Goal: Navigation & Orientation: Find specific page/section

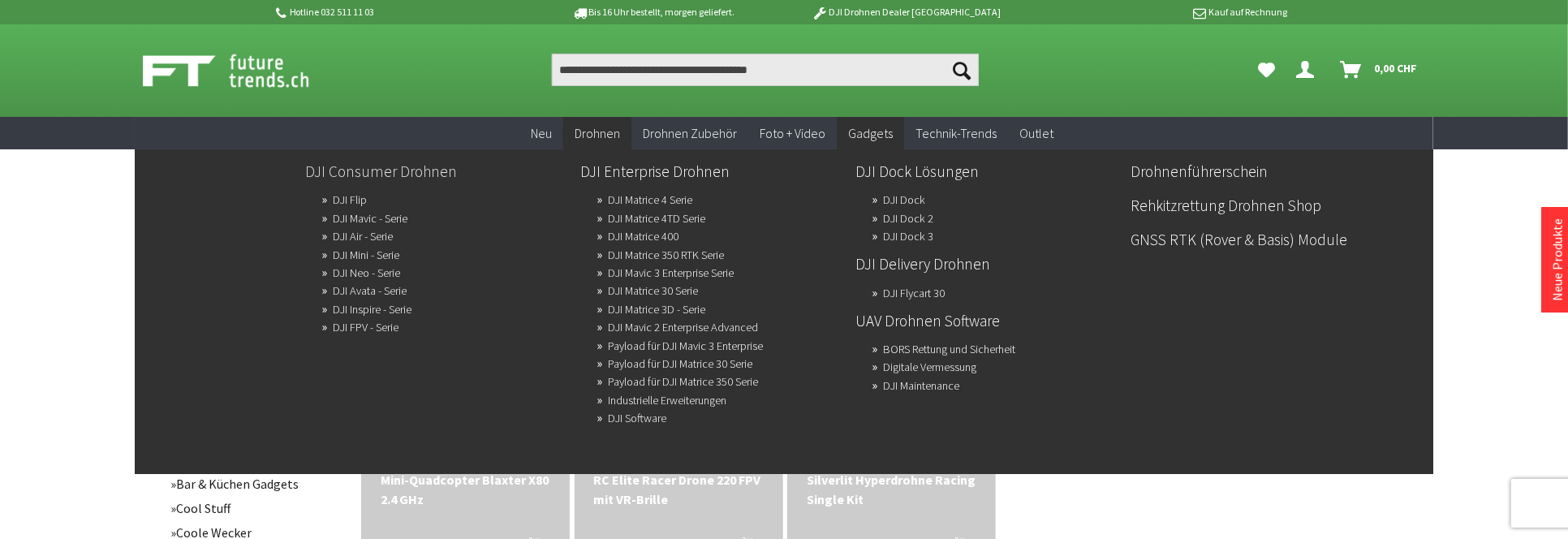
click at [388, 171] on link "DJI Consumer Drohnen" at bounding box center [436, 171] width 262 height 28
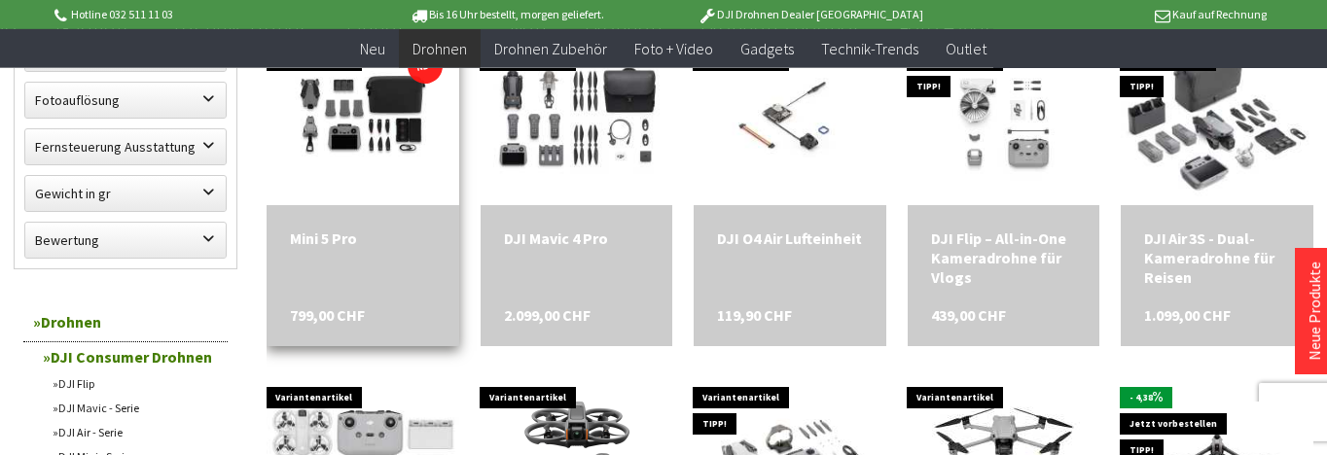
scroll to position [1038, 0]
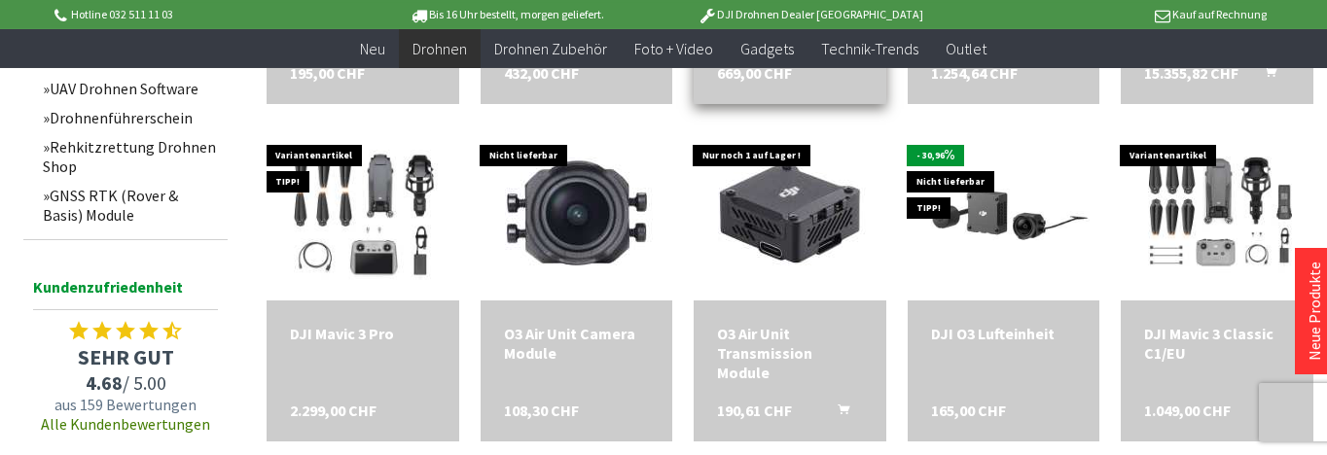
scroll to position [1669, 0]
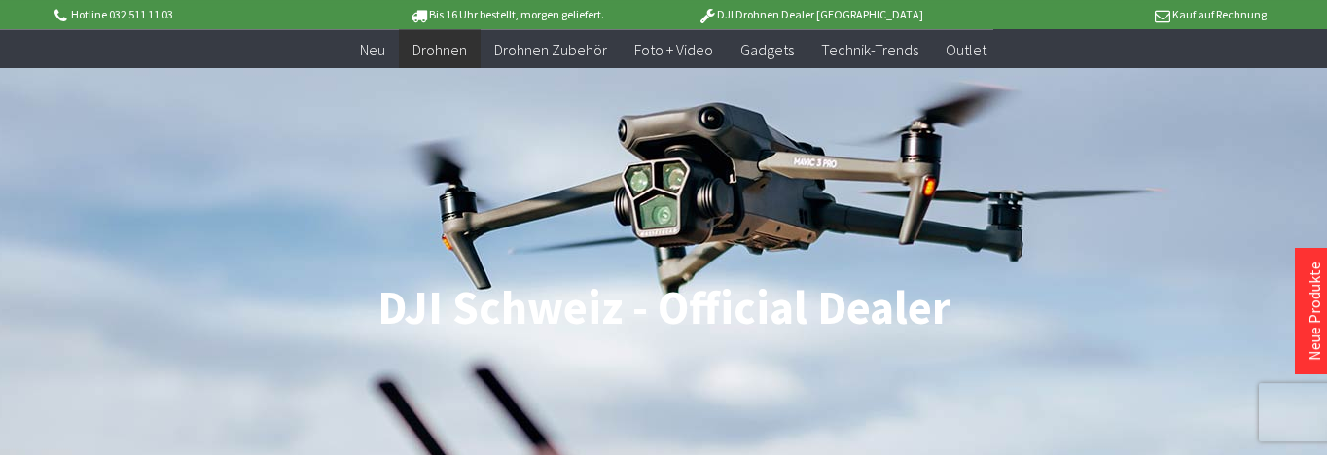
scroll to position [92, 0]
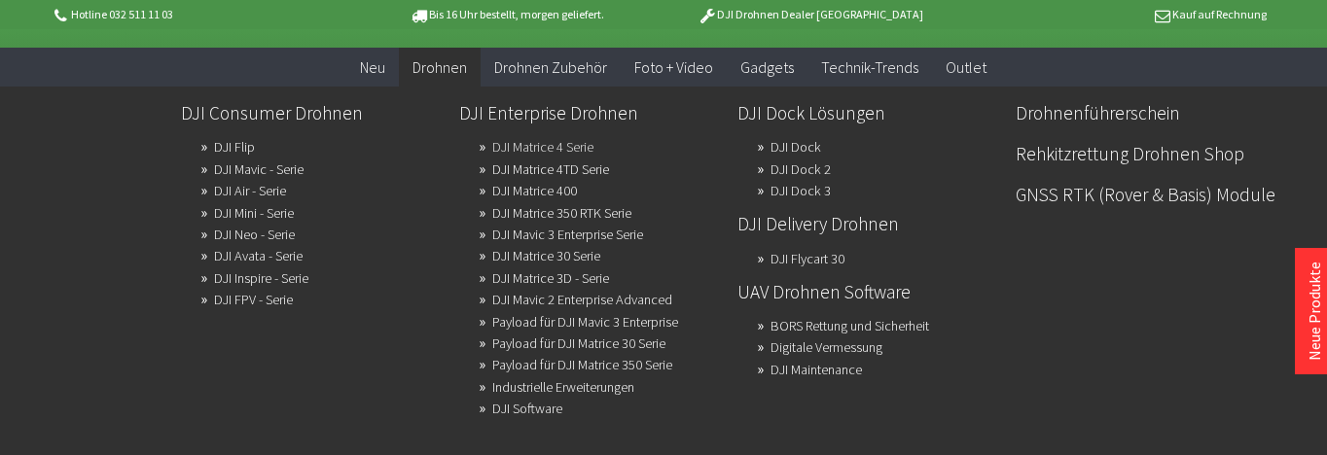
click at [533, 152] on link "DJI Matrice 4 Serie" at bounding box center [542, 146] width 101 height 27
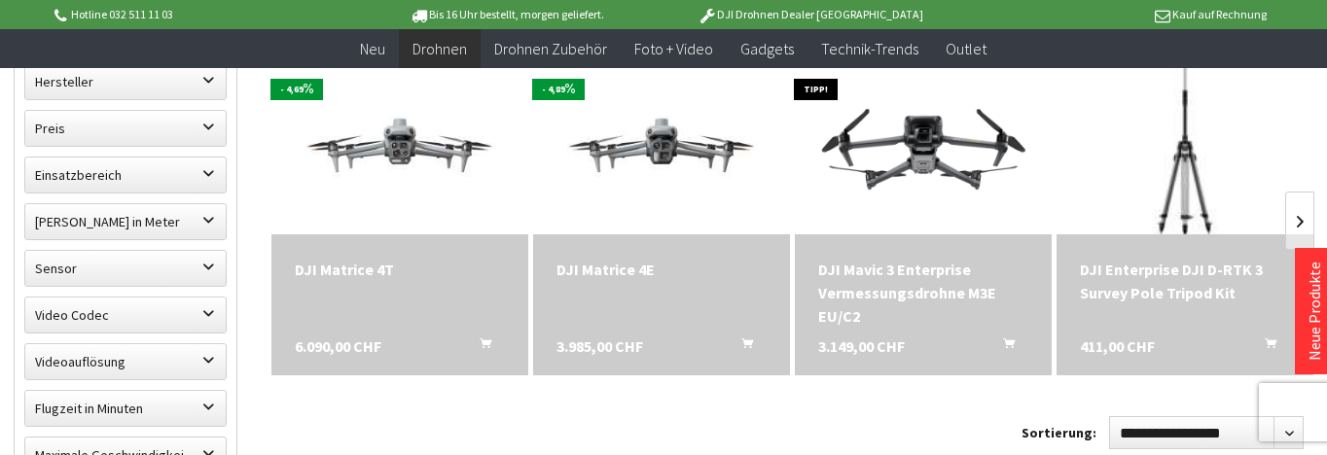
scroll to position [525, 0]
